Goal: Task Accomplishment & Management: Manage account settings

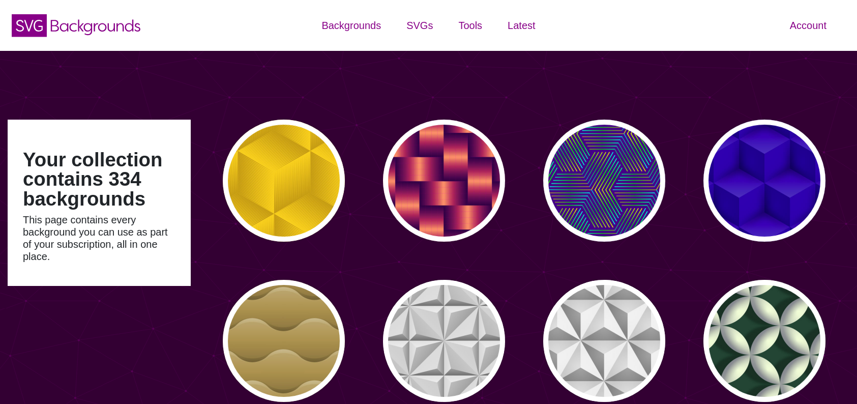
type input "#450057"
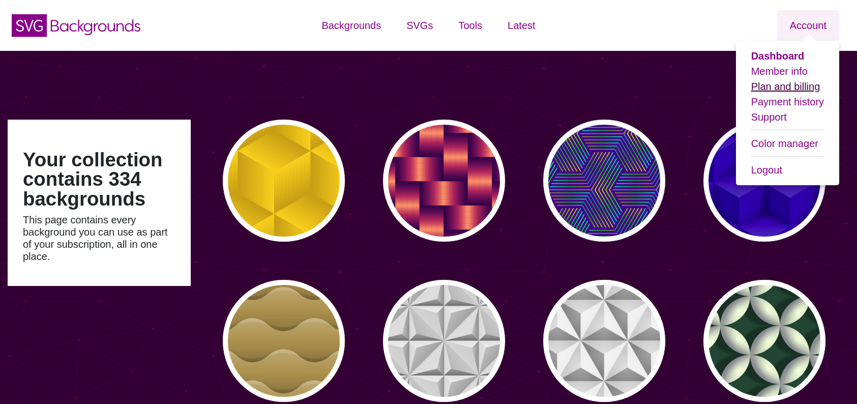
click at [776, 85] on link "Plan and billing" at bounding box center [785, 86] width 69 height 11
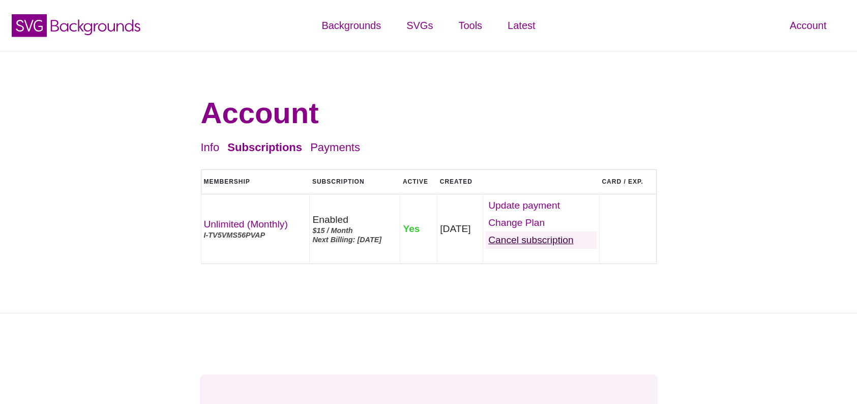
click at [539, 242] on link "Cancel" at bounding box center [541, 239] width 111 height 17
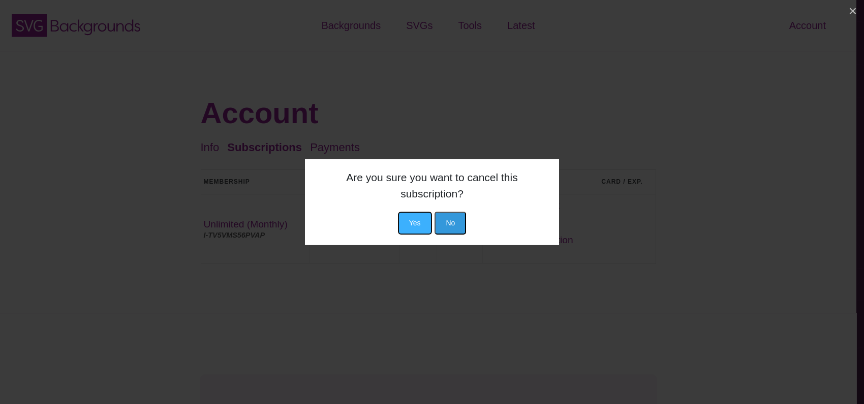
click at [416, 223] on button "Yes" at bounding box center [415, 223] width 34 height 23
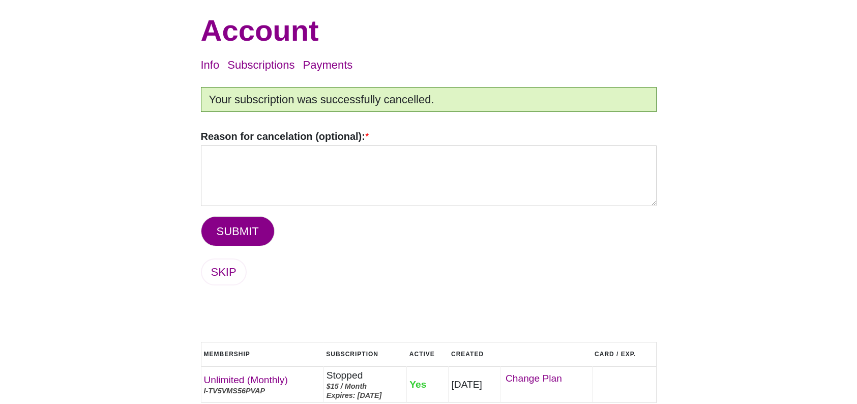
scroll to position [84, 0]
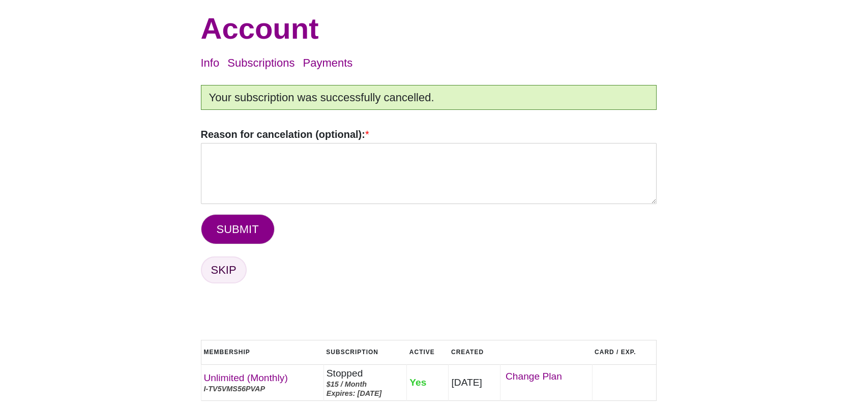
click at [219, 270] on link "SKIP" at bounding box center [224, 269] width 46 height 27
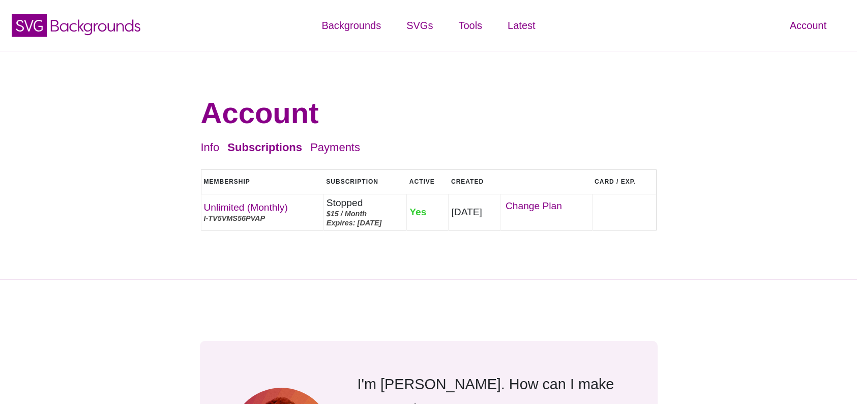
click at [144, 155] on div "Account Info Subscriptions Payments Logout Membership Subscription Active Creat…" at bounding box center [428, 165] width 857 height 229
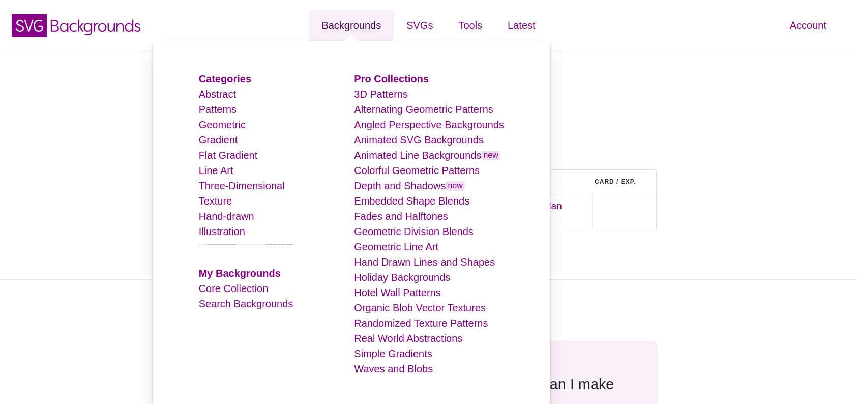
click at [355, 29] on link "Backgrounds" at bounding box center [351, 25] width 85 height 31
